Goal: Task Accomplishment & Management: Manage account settings

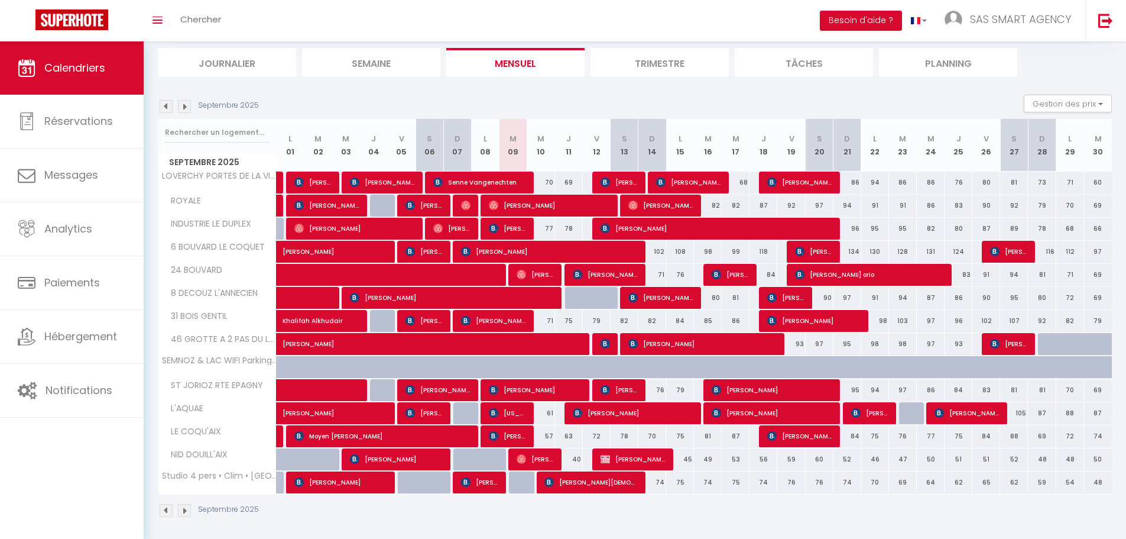
scroll to position [80, 0]
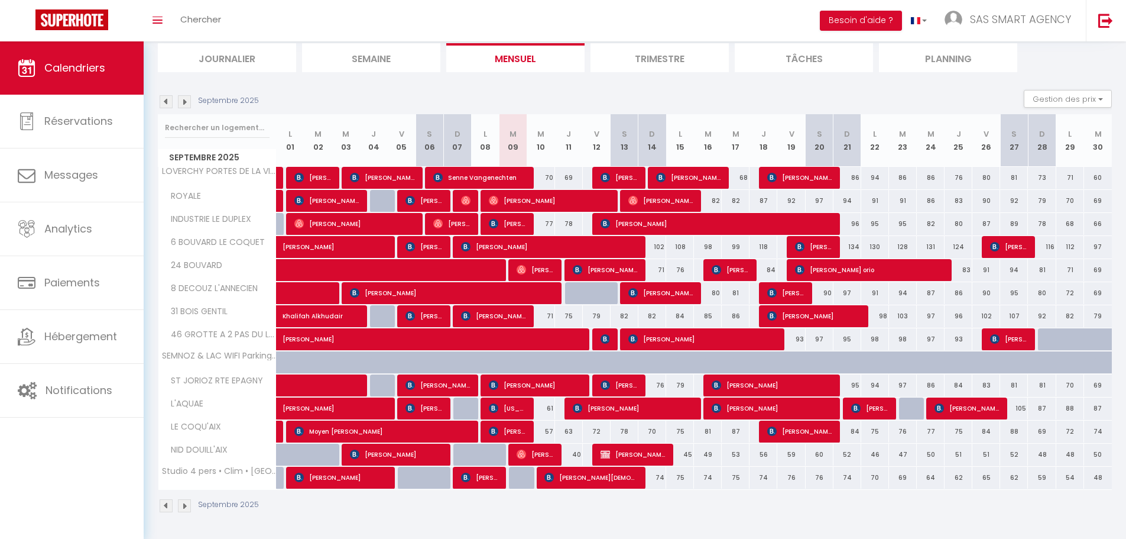
click at [986, 388] on div "83" at bounding box center [987, 385] width 28 height 22
type input "83"
type input "Ven 26 Septembre 2025"
type input "Sam 27 Septembre 2025"
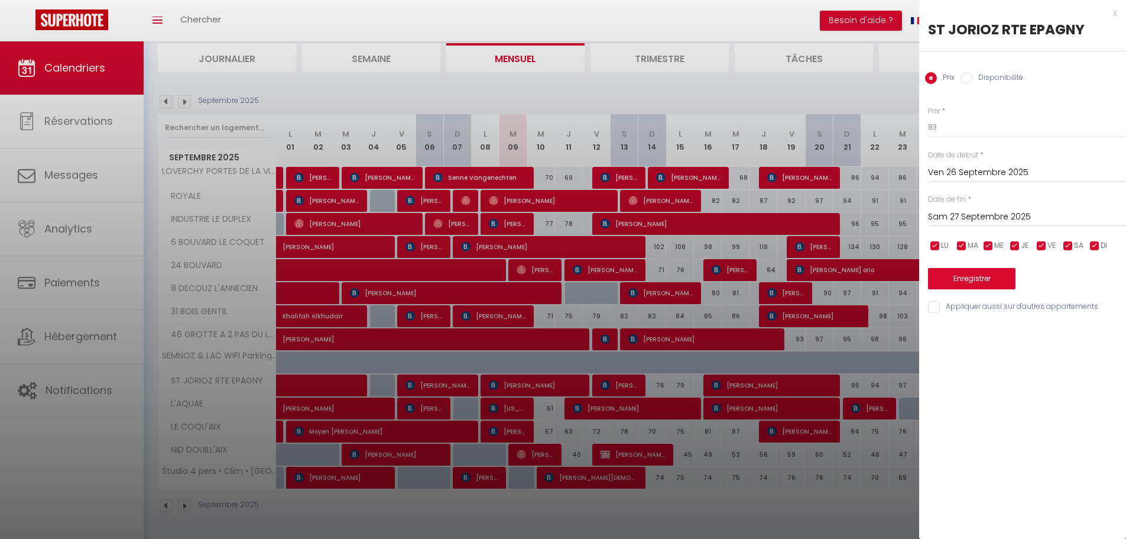
click at [966, 82] on input "Disponibilité" at bounding box center [967, 78] width 12 height 12
radio input "true"
radio input "false"
click at [955, 215] on input "Sam 27 Septembre 2025" at bounding box center [1027, 217] width 198 height 15
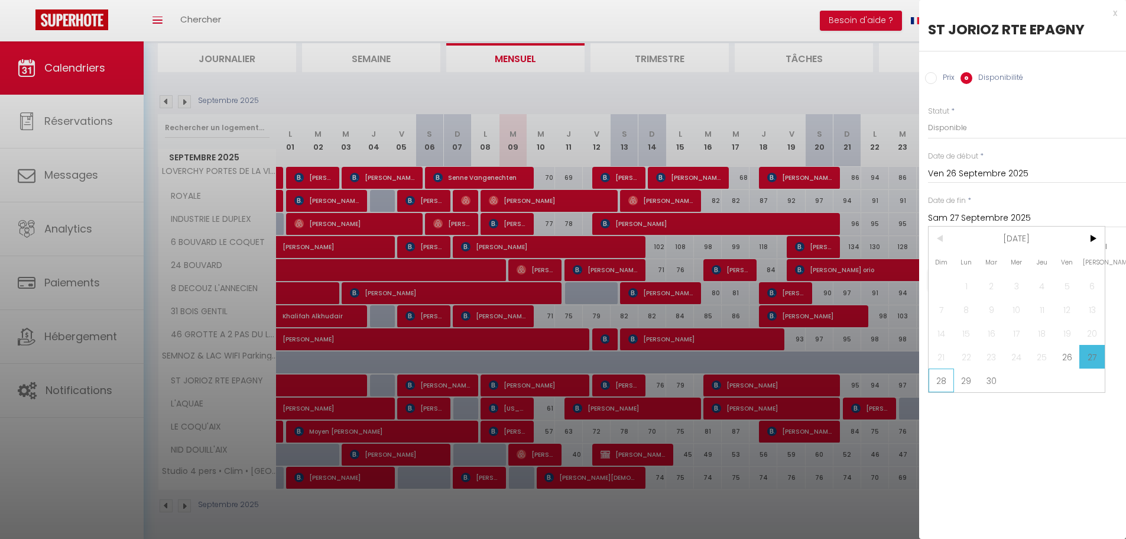
click at [947, 381] on span "28" at bounding box center [941, 380] width 25 height 24
type input "Dim 28 Septembre 2025"
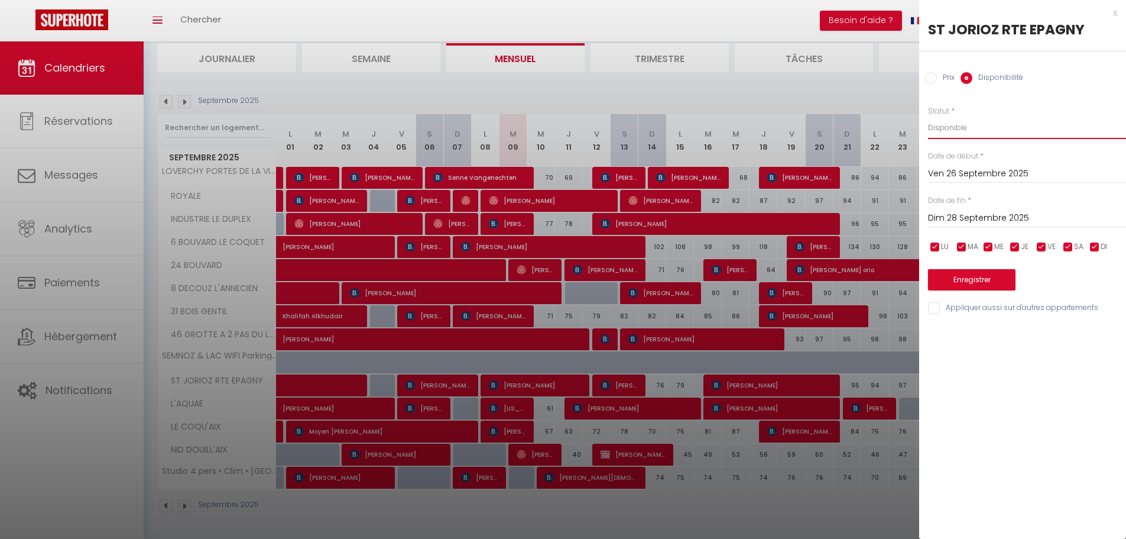
click at [954, 128] on select "Disponible Indisponible" at bounding box center [1027, 127] width 198 height 22
select select "0"
click at [928, 116] on select "Disponible Indisponible" at bounding box center [1027, 127] width 198 height 22
click at [973, 278] on button "Enregistrer" at bounding box center [971, 279] width 87 height 21
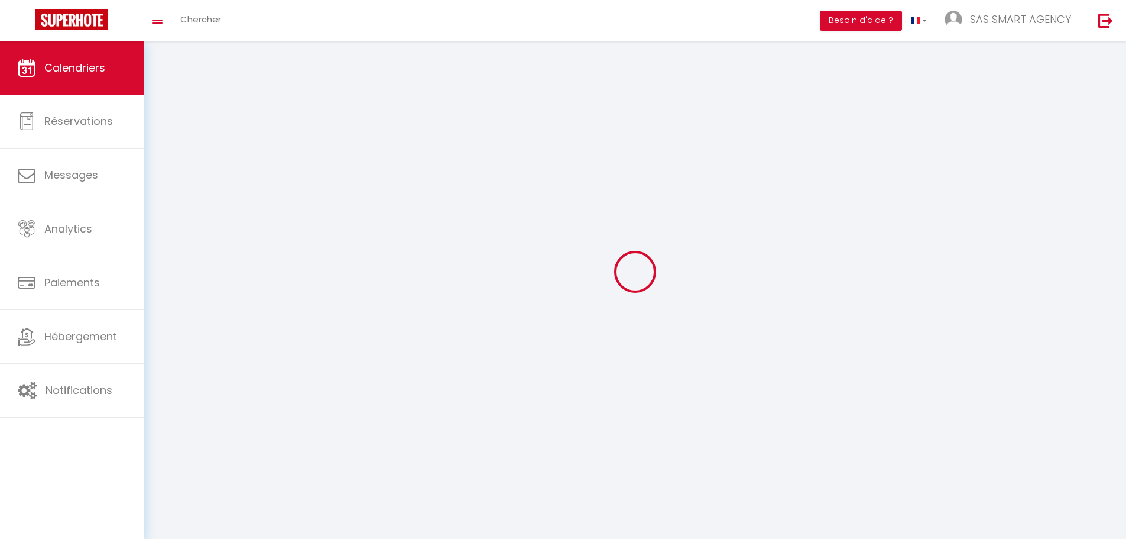
select select
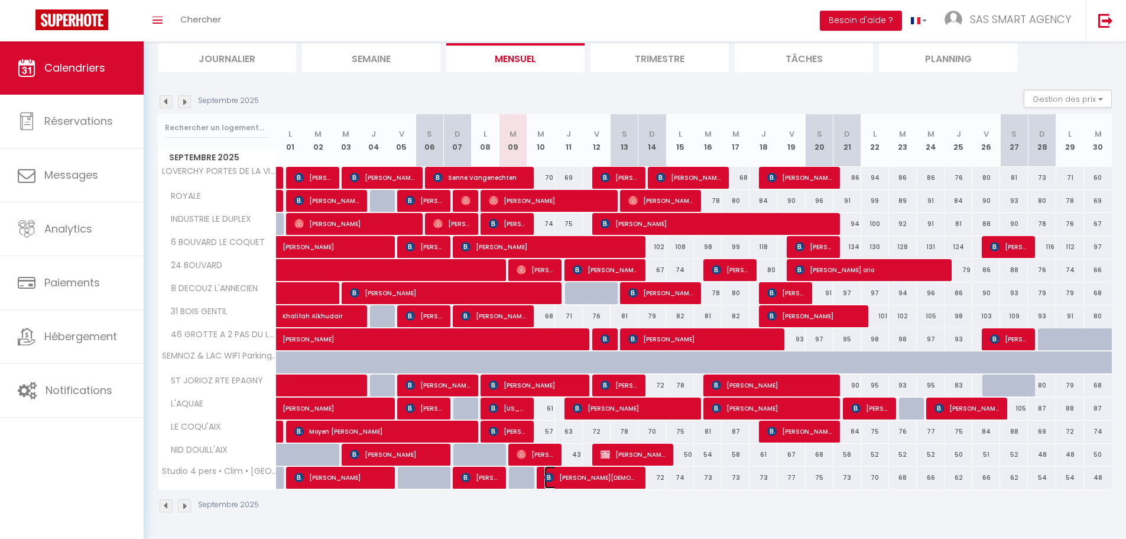
click at [637, 481] on span "[PERSON_NAME][DEMOGRAPHIC_DATA]" at bounding box center [590, 477] width 93 height 22
select select "OK"
select select "KO"
select select "0"
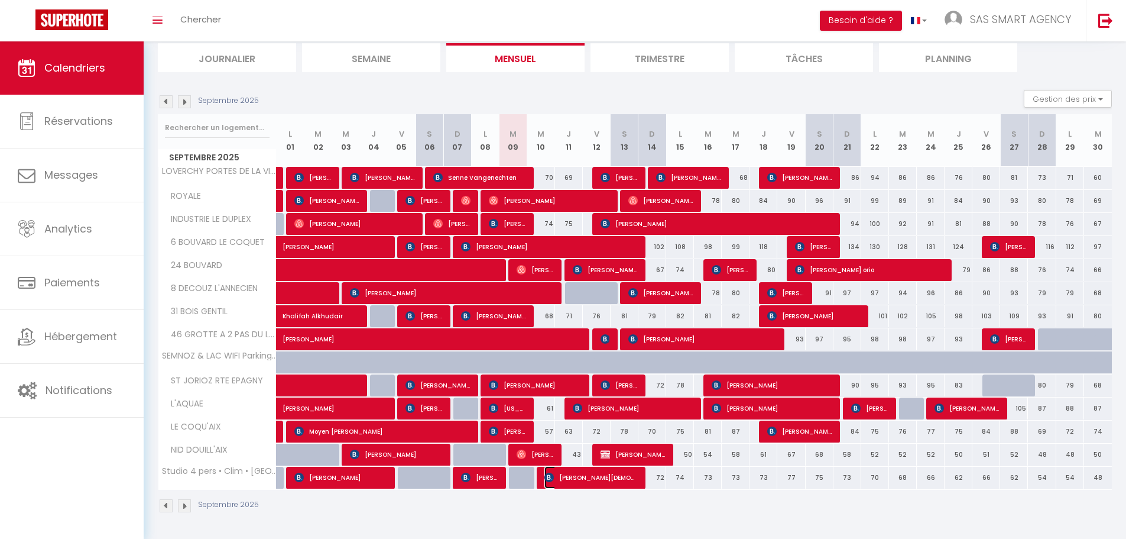
select select "1"
select select
